Goal: Task Accomplishment & Management: Manage account settings

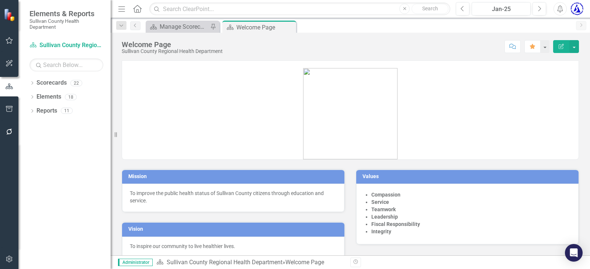
scroll to position [10, 0]
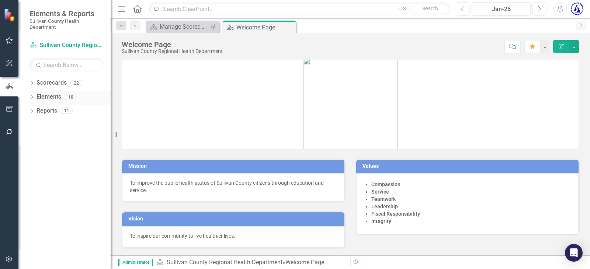
click at [49, 97] on link "Elements" at bounding box center [48, 97] width 25 height 8
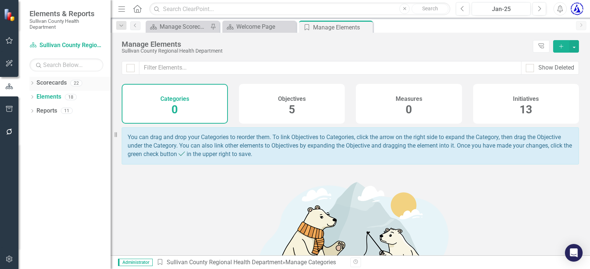
click at [47, 78] on div "Scorecards" at bounding box center [51, 83] width 30 height 12
click at [45, 83] on link "Scorecards" at bounding box center [51, 83] width 30 height 8
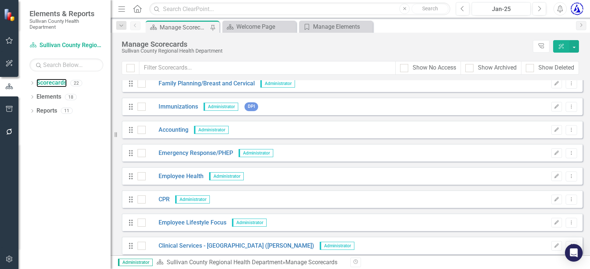
scroll to position [147, 0]
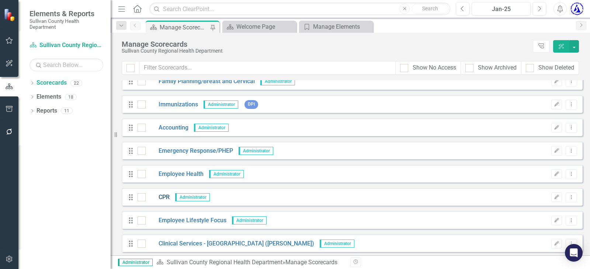
click at [163, 195] on link "CPR" at bounding box center [158, 198] width 24 height 8
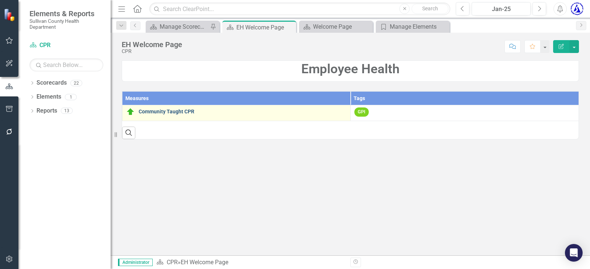
drag, startPoint x: 184, startPoint y: 115, endPoint x: 180, endPoint y: 110, distance: 6.9
click at [184, 115] on div "Community Taught CPR" at bounding box center [236, 112] width 220 height 9
click at [180, 108] on div "Community Taught CPR" at bounding box center [236, 112] width 220 height 9
click at [181, 111] on link "Community Taught CPR" at bounding box center [243, 112] width 208 height 6
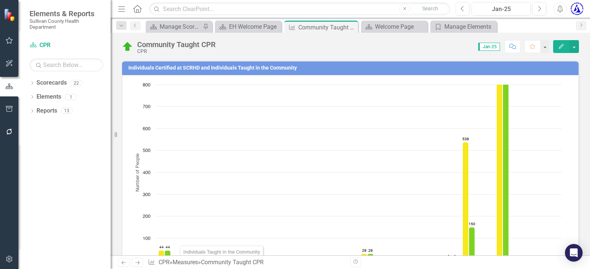
click at [175, 68] on h3 "Individuals Certified at SCRHD and Individuals Taught in the Community" at bounding box center [351, 68] width 446 height 6
click at [175, 67] on h3 "Individuals Certified at SCRHD and Individuals Taught in the Community" at bounding box center [351, 68] width 446 height 6
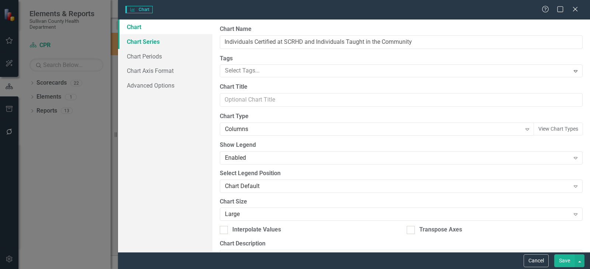
click at [148, 41] on link "Chart Series" at bounding box center [165, 41] width 94 height 15
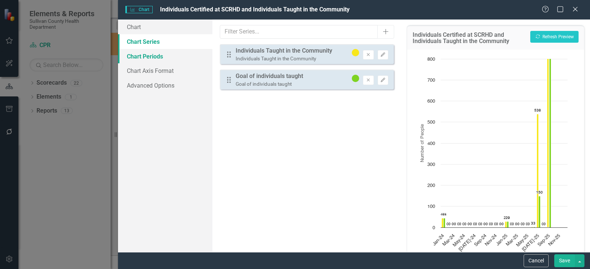
click at [150, 58] on link "Chart Periods" at bounding box center [165, 56] width 94 height 15
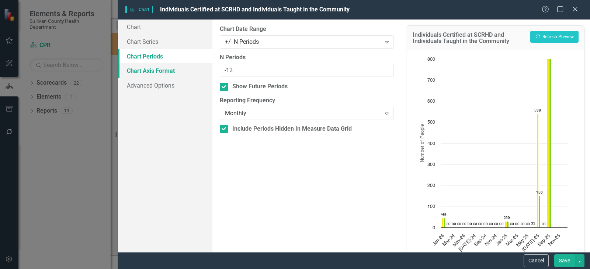
click at [149, 70] on link "Chart Axis Format" at bounding box center [165, 70] width 94 height 15
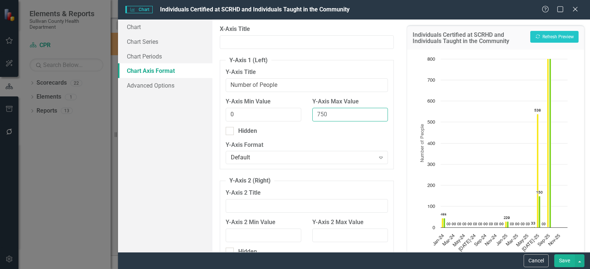
drag, startPoint x: 304, startPoint y: 114, endPoint x: 296, endPoint y: 111, distance: 9.1
click at [296, 111] on div "Y-Axis Min Value 0 Y-Axis Max Value 750" at bounding box center [306, 112] width 173 height 29
type input "1500"
drag, startPoint x: 304, startPoint y: 135, endPoint x: 309, endPoint y: 135, distance: 5.6
click at [308, 133] on div "Hidden" at bounding box center [307, 131] width 162 height 8
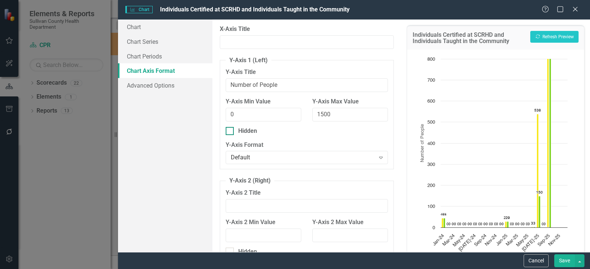
click at [230, 132] on input "Hidden" at bounding box center [228, 129] width 5 height 5
checkbox input "true"
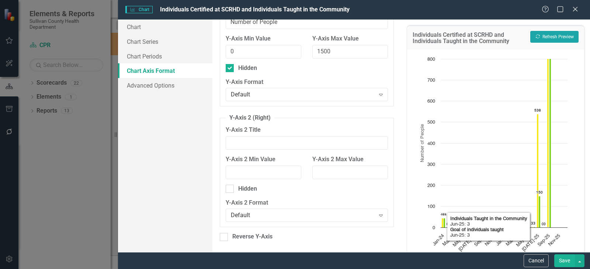
click at [550, 36] on button "Recalculate Refresh Preview" at bounding box center [554, 37] width 48 height 12
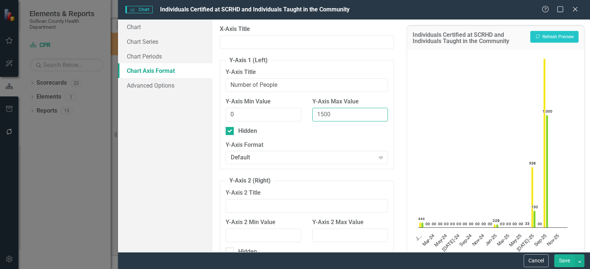
drag, startPoint x: 330, startPoint y: 114, endPoint x: 297, endPoint y: 109, distance: 32.7
click at [297, 109] on div "Y-Axis Min Value 0 Y-Axis Max Value 1500" at bounding box center [306, 112] width 173 height 29
type input "2500"
click at [540, 34] on button "Recalculate Refresh Preview" at bounding box center [554, 37] width 48 height 12
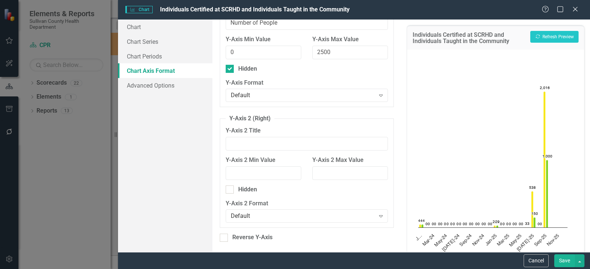
scroll to position [63, 0]
drag, startPoint x: 324, startPoint y: 52, endPoint x: 317, endPoint y: 51, distance: 7.1
click at [317, 51] on input "2500" at bounding box center [350, 52] width 76 height 14
click at [327, 68] on div "Hidden" at bounding box center [307, 68] width 162 height 8
click at [230, 68] on input "Hidden" at bounding box center [228, 66] width 5 height 5
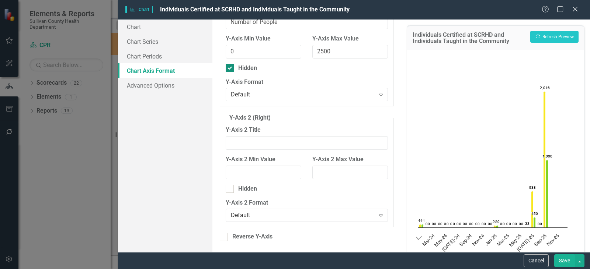
checkbox input "false"
click at [548, 34] on button "Recalculate Refresh Preview" at bounding box center [554, 37] width 48 height 12
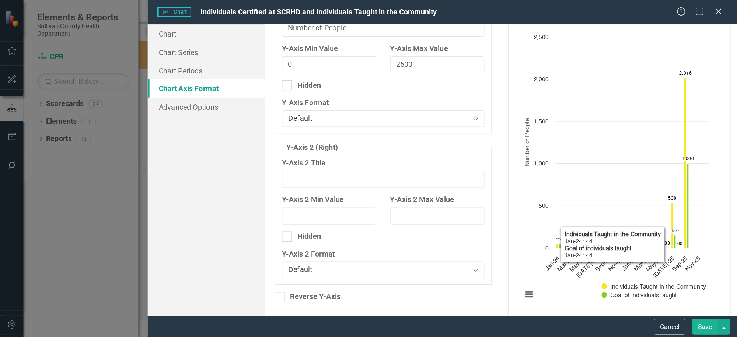
scroll to position [34, 0]
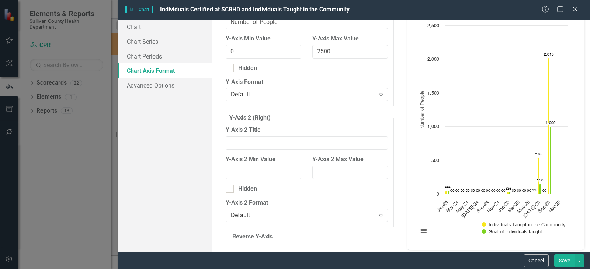
click at [562, 262] on button "Save" at bounding box center [564, 261] width 21 height 13
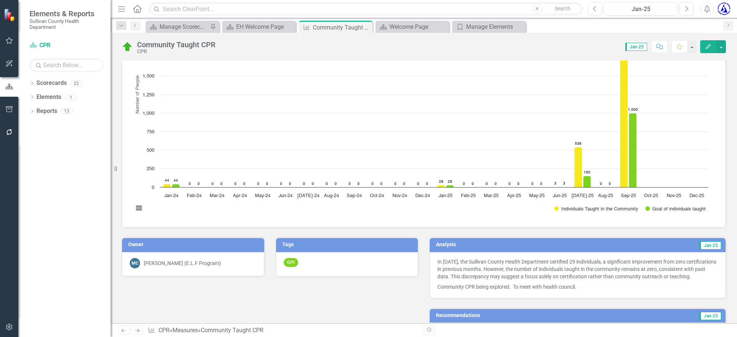
scroll to position [138, 0]
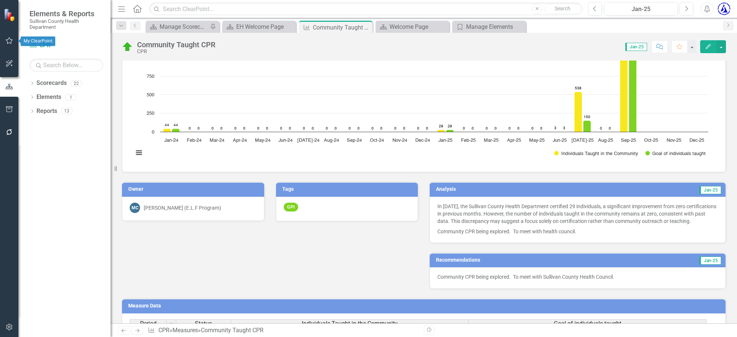
click at [10, 41] on icon "button" at bounding box center [10, 41] width 8 height 6
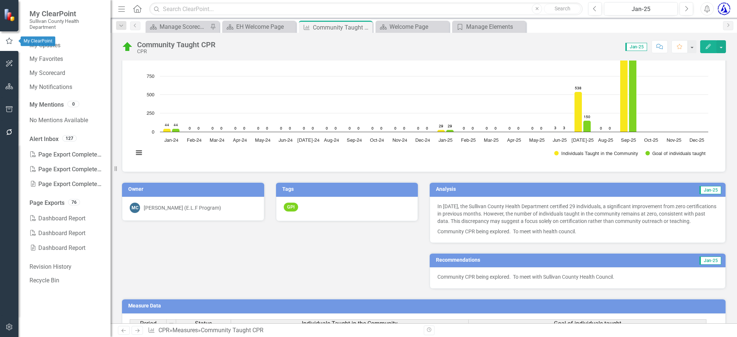
click at [43, 45] on div "My ClearPoint" at bounding box center [38, 41] width 35 height 10
click at [56, 45] on link "My Updates" at bounding box center [66, 45] width 74 height 8
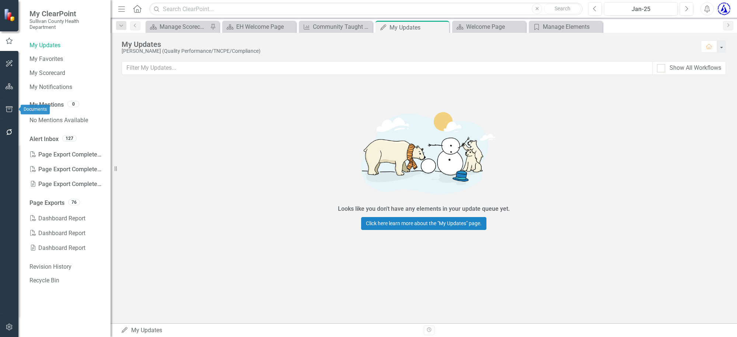
click at [6, 108] on icon "button" at bounding box center [9, 109] width 7 height 6
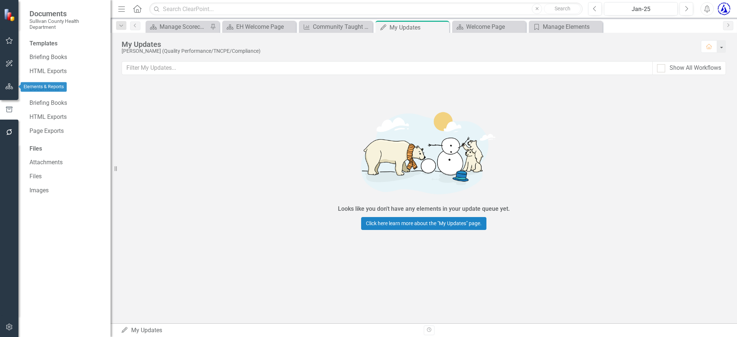
click at [8, 85] on icon "button" at bounding box center [10, 86] width 8 height 6
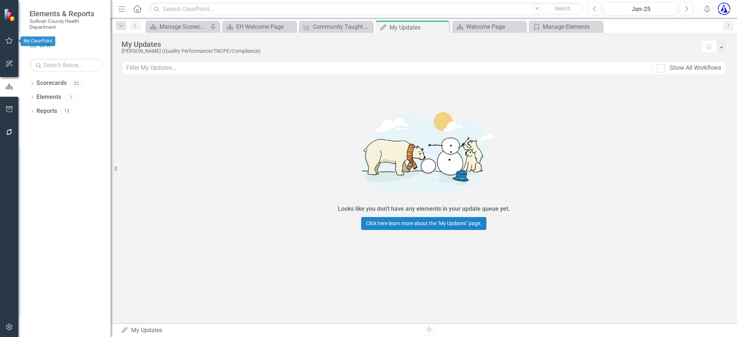
click at [7, 43] on icon "button" at bounding box center [10, 41] width 8 height 6
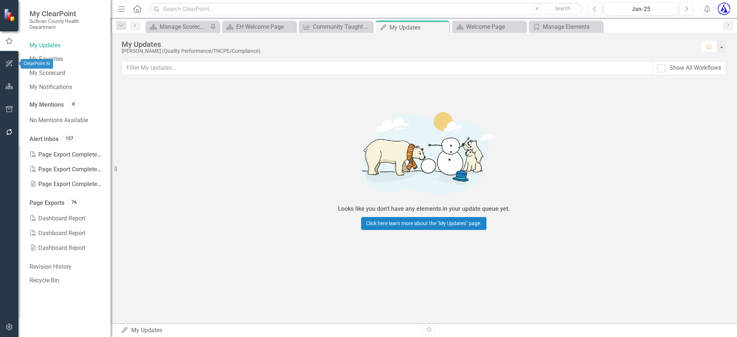
click at [8, 61] on icon "button" at bounding box center [10, 63] width 8 height 6
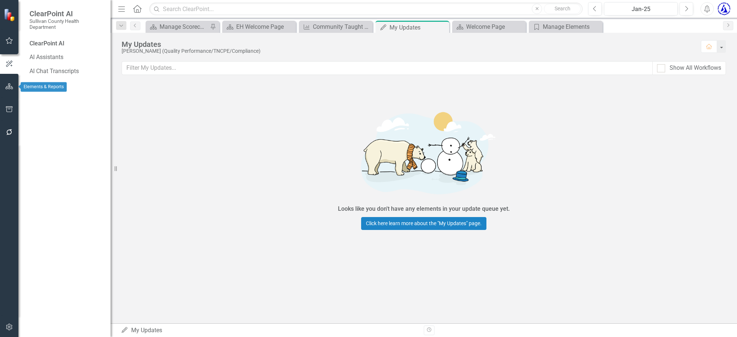
click at [8, 87] on icon "button" at bounding box center [10, 86] width 8 height 6
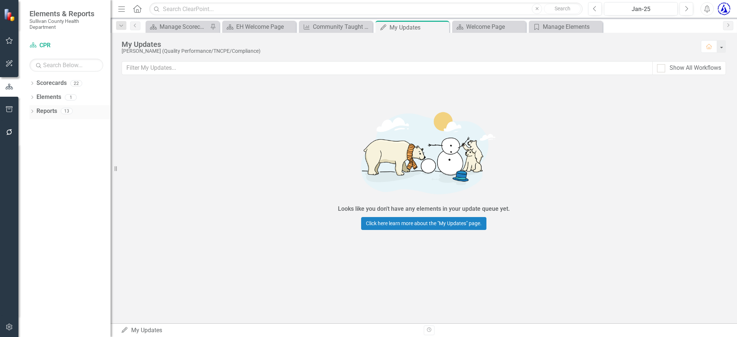
click at [31, 110] on icon "Dropdown" at bounding box center [31, 112] width 5 height 4
click at [29, 81] on div "Dropdown Scorecards 22 Dropdown Sullivan County Regional Health Department CHAN…" at bounding box center [64, 206] width 92 height 259
click at [32, 83] on icon "Dropdown" at bounding box center [31, 84] width 5 height 4
click at [7, 109] on icon "button" at bounding box center [10, 109] width 8 height 6
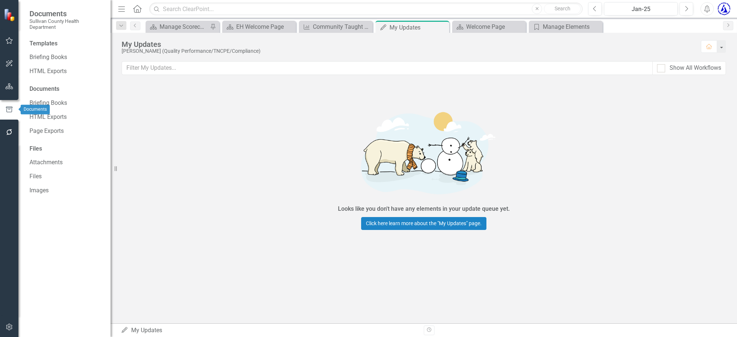
click at [10, 132] on icon "button" at bounding box center [10, 132] width 8 height 6
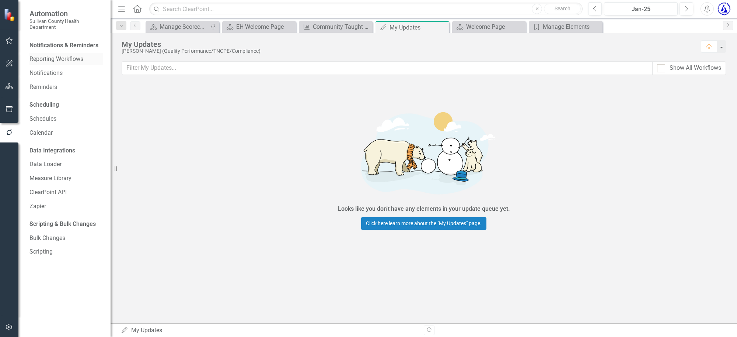
click at [58, 59] on link "Reporting Workflows" at bounding box center [66, 59] width 74 height 8
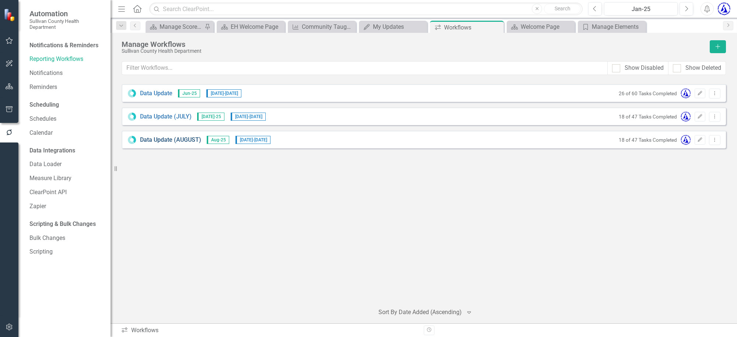
click at [158, 137] on link "Data Update (AUGUST)" at bounding box center [170, 140] width 61 height 8
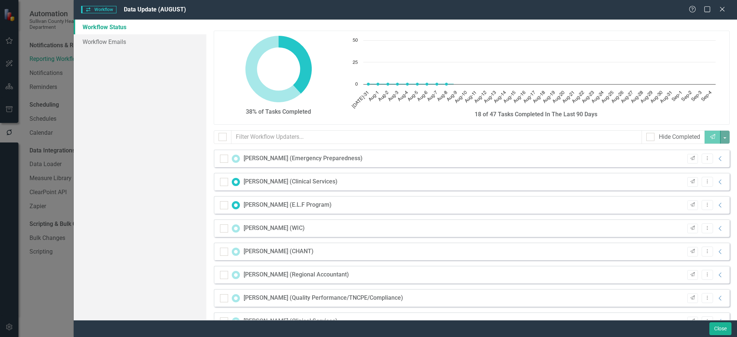
checkbox input "false"
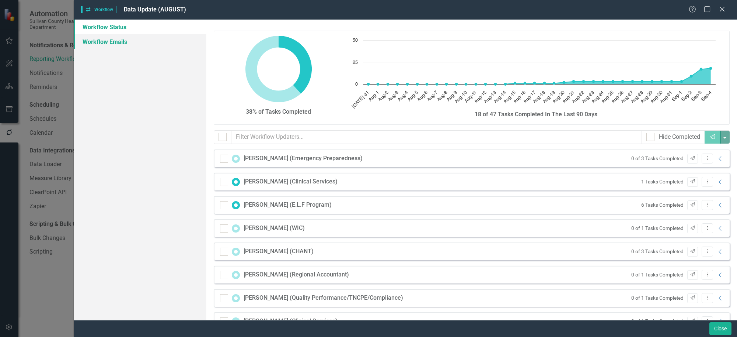
click at [131, 39] on link "Workflow Emails" at bounding box center [140, 41] width 133 height 15
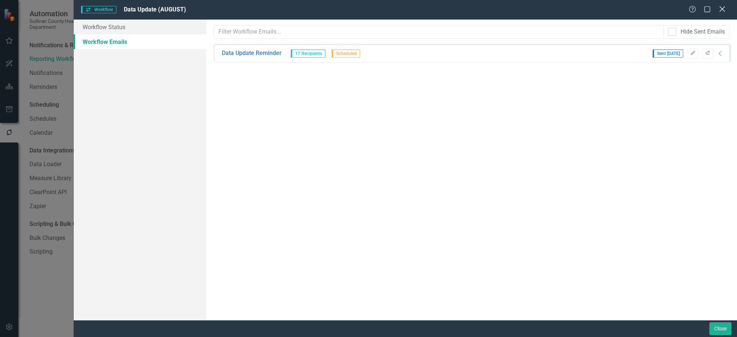
click at [589, 10] on icon "Close" at bounding box center [722, 9] width 9 height 7
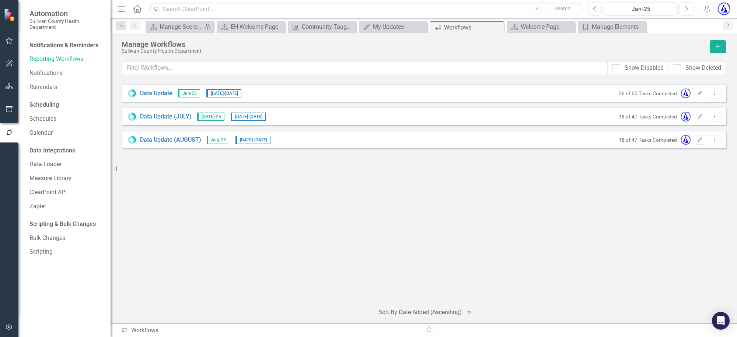
click at [203, 198] on div "Data Update Jun-25 [DATE] - [DATE] 26 of 60 Tasks Completed Edit Dropdown Menu …" at bounding box center [424, 190] width 604 height 213
click at [6, 41] on icon "button" at bounding box center [10, 41] width 8 height 6
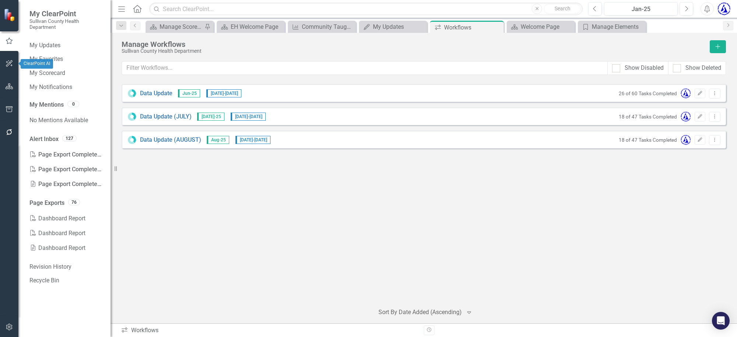
click at [11, 63] on icon "button" at bounding box center [10, 63] width 8 height 6
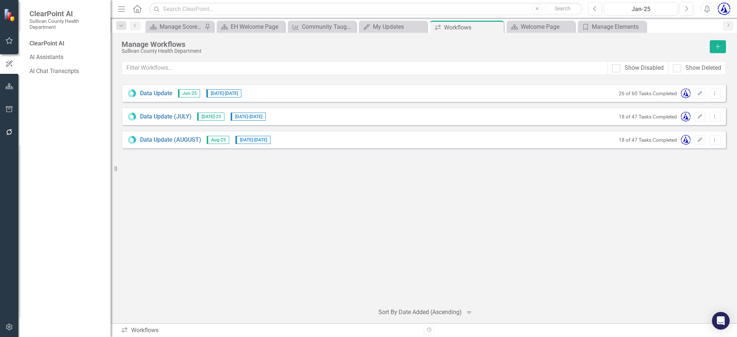
click at [7, 43] on icon "button" at bounding box center [9, 40] width 7 height 7
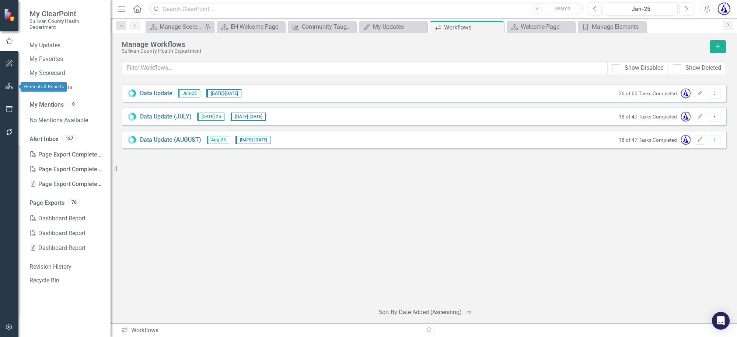
click at [8, 87] on icon "button" at bounding box center [10, 86] width 8 height 6
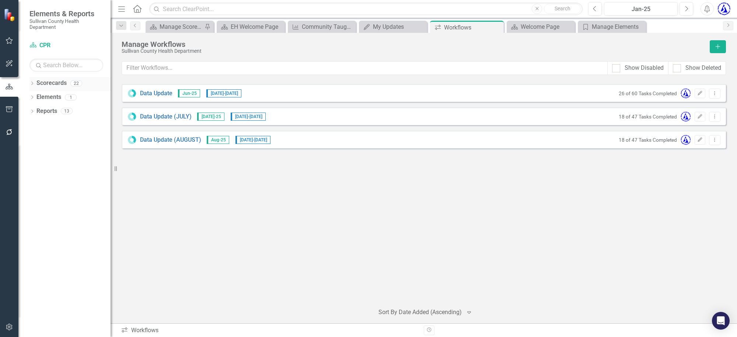
click at [49, 84] on link "Scorecards" at bounding box center [51, 83] width 30 height 8
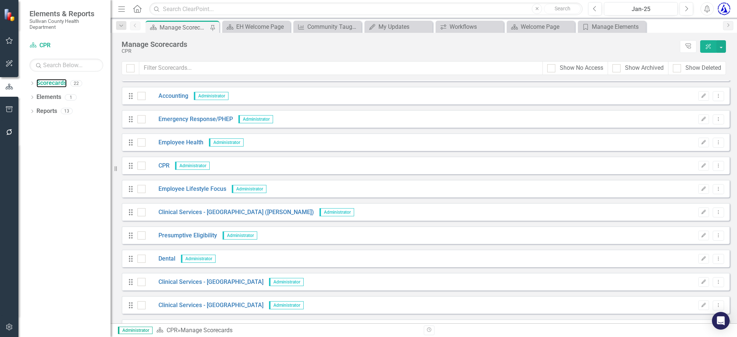
scroll to position [184, 0]
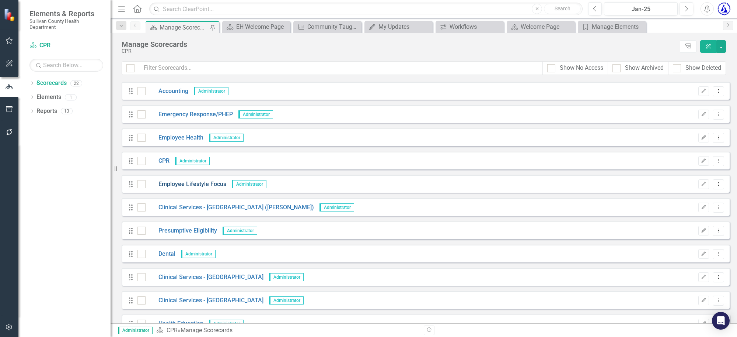
click at [179, 182] on link "Employee Lifestyle Focus" at bounding box center [186, 184] width 81 height 8
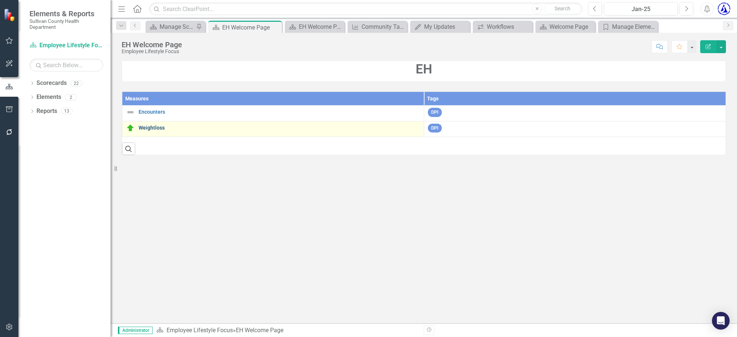
click at [152, 127] on link "Weightloss" at bounding box center [280, 128] width 282 height 6
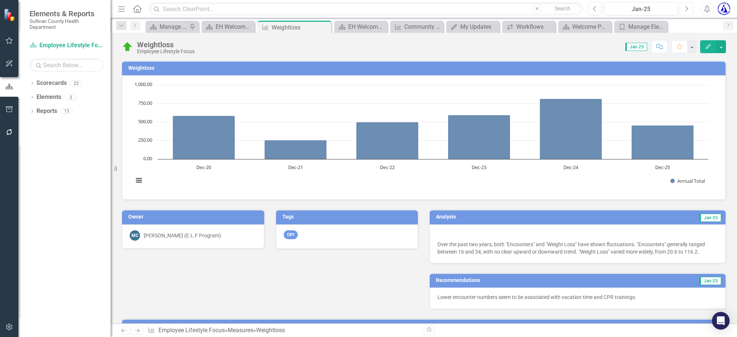
click at [589, 8] on button "Next" at bounding box center [687, 8] width 14 height 13
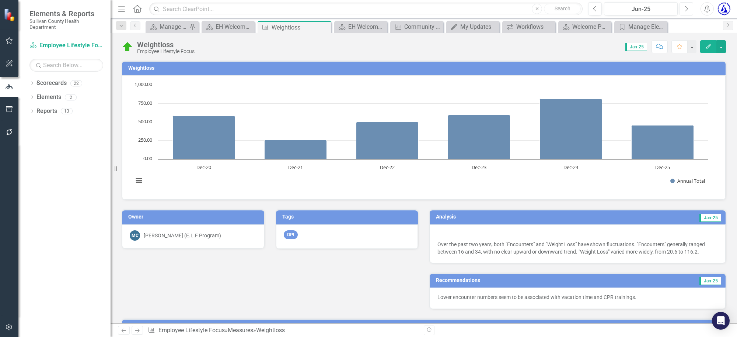
click at [589, 8] on button "Next" at bounding box center [687, 8] width 14 height 13
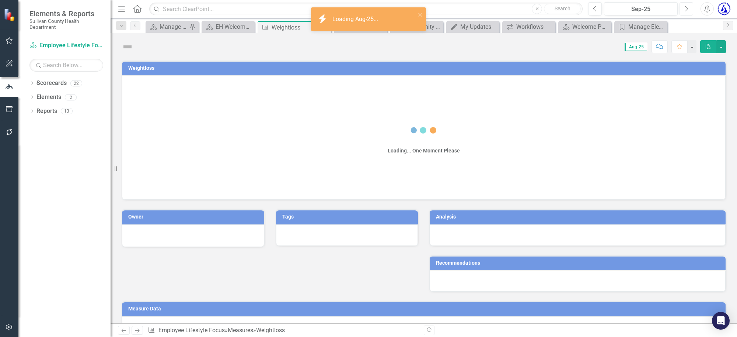
click at [589, 8] on button "Next" at bounding box center [687, 8] width 14 height 13
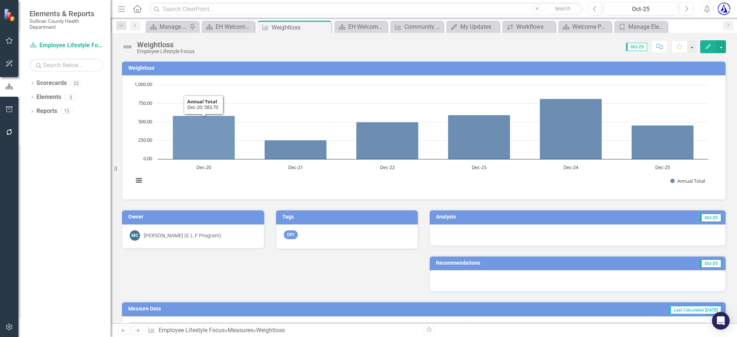
click at [142, 67] on h3 "Weightloss" at bounding box center [425, 68] width 594 height 6
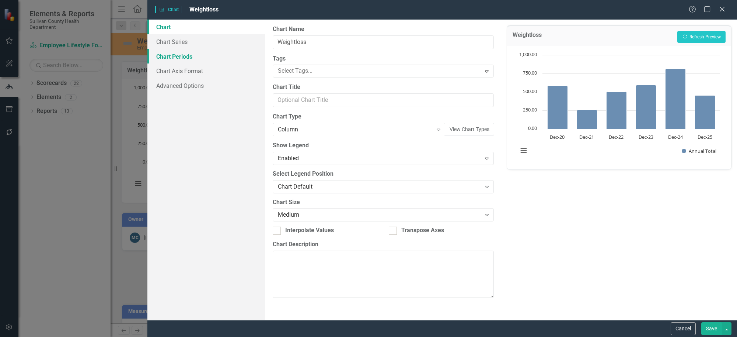
click at [180, 55] on link "Chart Periods" at bounding box center [206, 56] width 118 height 15
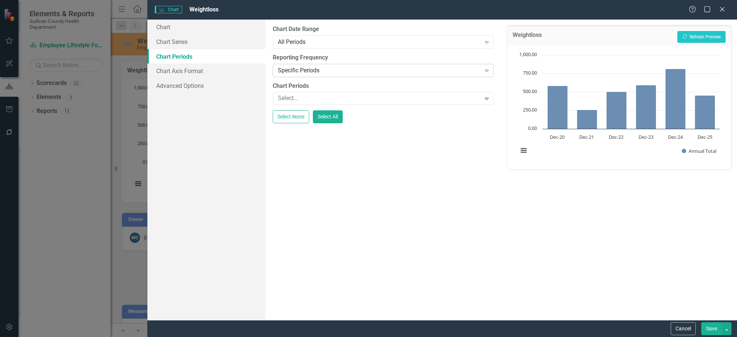
click at [332, 73] on div "Specific Periods" at bounding box center [379, 70] width 203 height 8
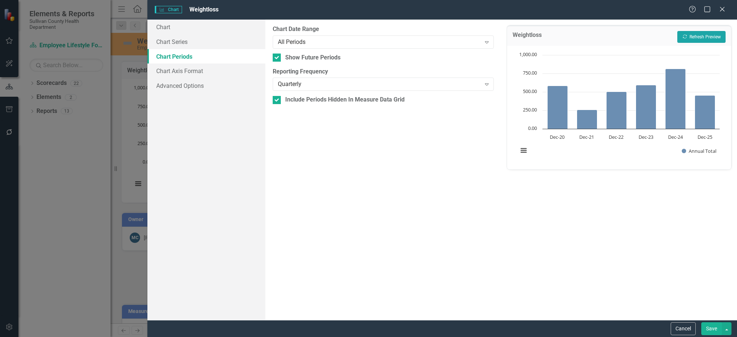
click at [589, 35] on button "Recalculate Refresh Preview" at bounding box center [701, 37] width 48 height 12
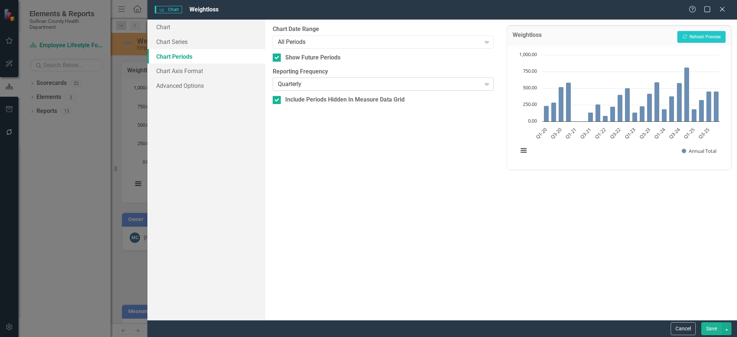
click at [302, 83] on div "Quarterly" at bounding box center [379, 84] width 203 height 8
click at [589, 39] on button "Recalculate Refresh Preview" at bounding box center [701, 37] width 48 height 12
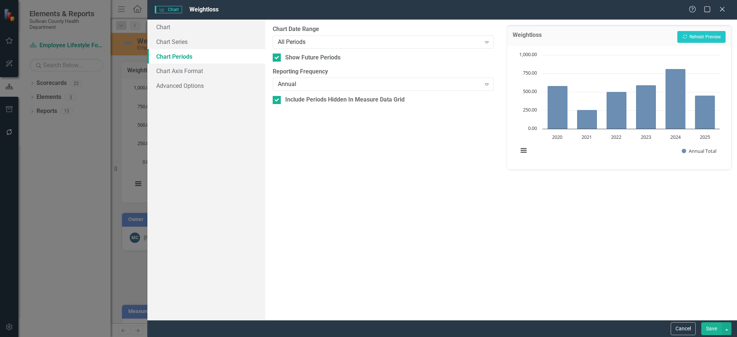
drag, startPoint x: 710, startPoint y: 325, endPoint x: 707, endPoint y: 321, distance: 5.3
click at [589, 269] on div "Cancel Save" at bounding box center [442, 328] width 590 height 17
click at [589, 269] on button "Save" at bounding box center [711, 328] width 21 height 13
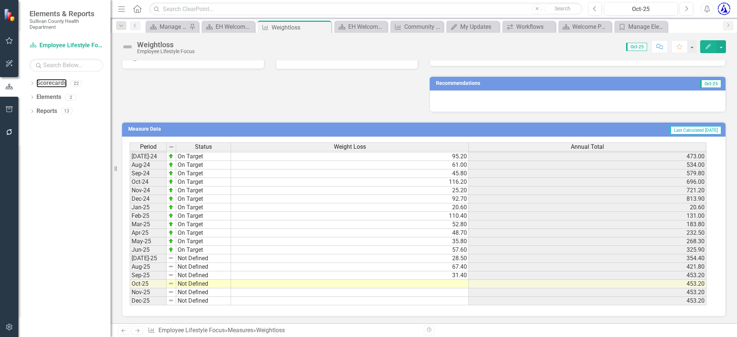
drag, startPoint x: 42, startPoint y: 82, endPoint x: 110, endPoint y: 128, distance: 81.3
click at [42, 82] on link "Scorecards" at bounding box center [51, 83] width 30 height 8
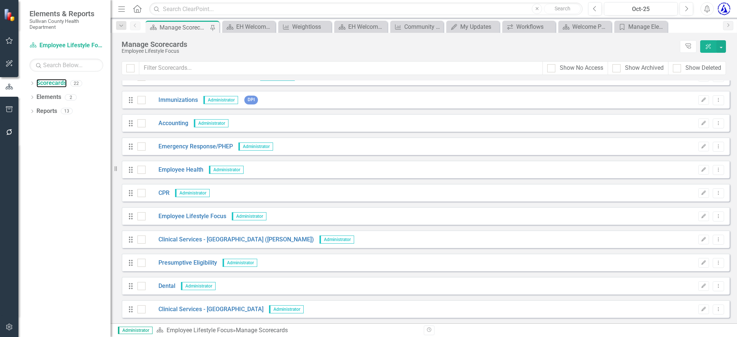
scroll to position [130, 0]
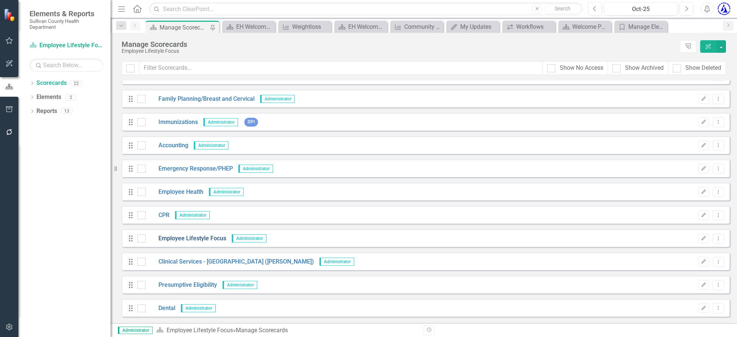
click at [183, 234] on link "Employee Lifestyle Focus" at bounding box center [186, 238] width 81 height 8
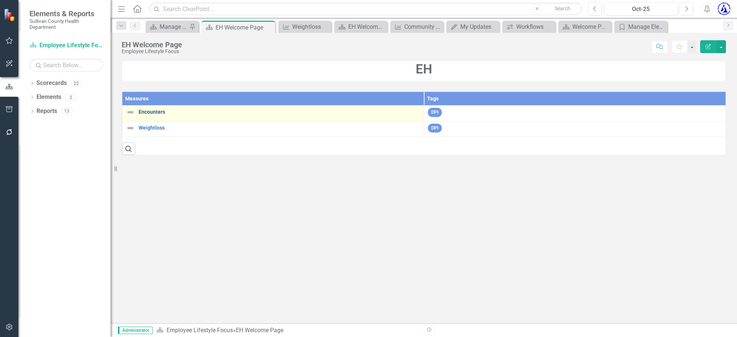
click at [156, 113] on link "Encounters" at bounding box center [280, 112] width 282 height 6
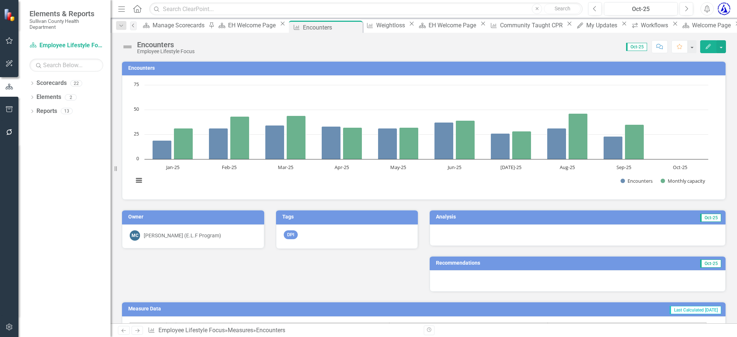
click at [132, 27] on icon "Previous" at bounding box center [133, 25] width 6 height 4
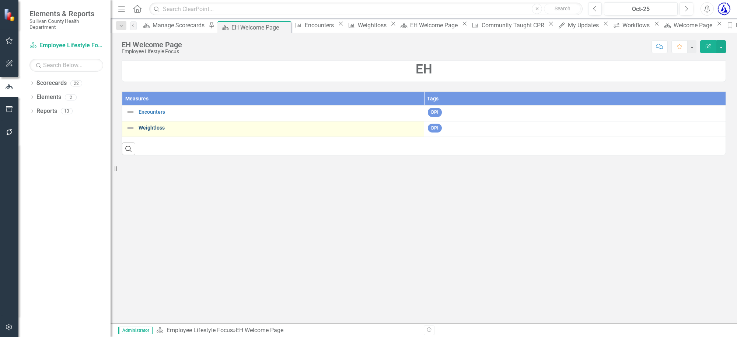
click at [146, 128] on link "Weightloss" at bounding box center [280, 128] width 282 height 6
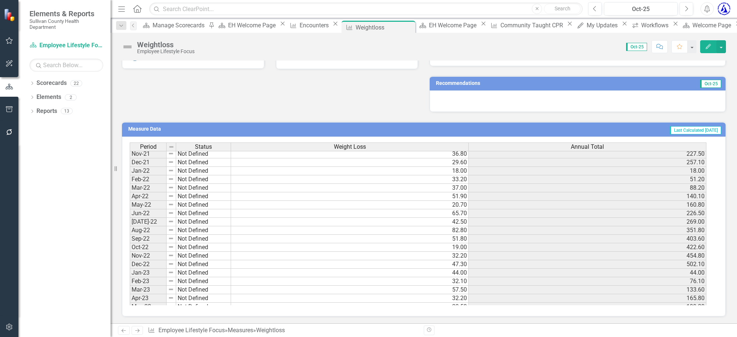
scroll to position [230, 0]
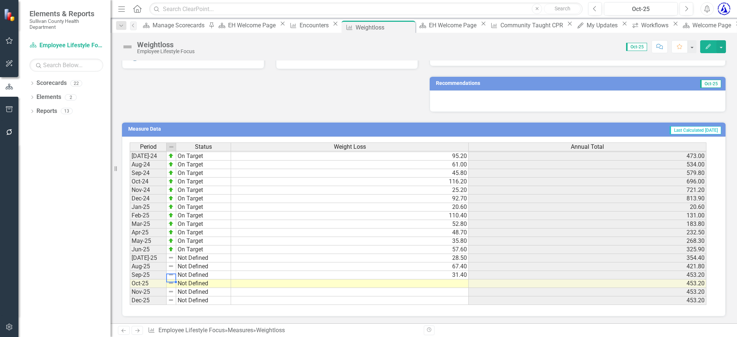
click at [589, 35] on div "Weightloss Employee Lifestyle Focus Score: N/A Oct-25 Completed Comment Favorit…" at bounding box center [424, 44] width 627 height 22
click at [589, 34] on div "Weightloss Employee Lifestyle Focus Score: N/A Oct-25 Completed Comment Favorit…" at bounding box center [424, 44] width 627 height 22
click at [12, 43] on button "button" at bounding box center [9, 40] width 17 height 15
